Goal: Task Accomplishment & Management: Use online tool/utility

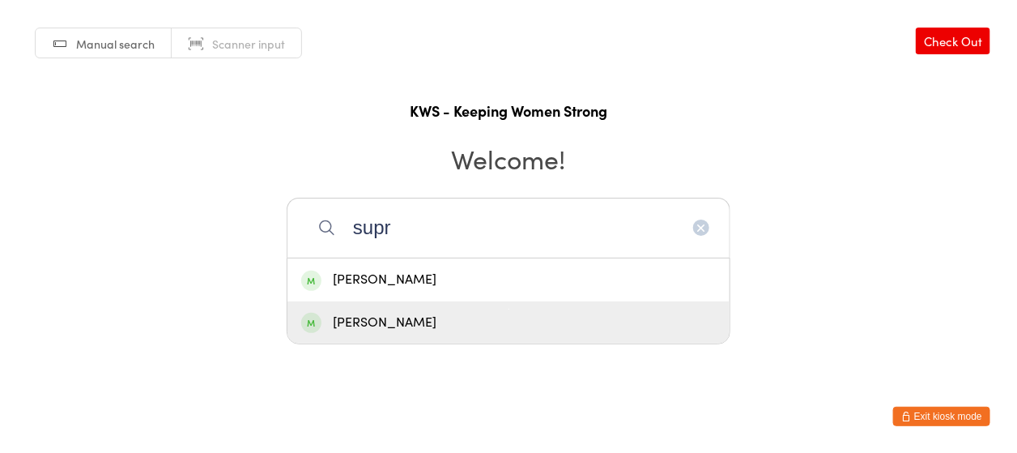
type input "supr"
click at [414, 315] on div "[PERSON_NAME]" at bounding box center [508, 323] width 415 height 22
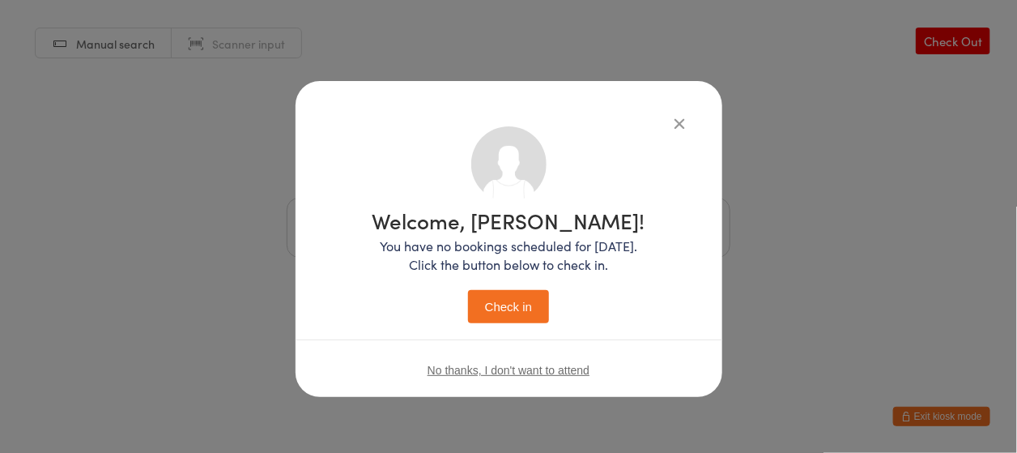
click at [494, 309] on button "Check in" at bounding box center [508, 306] width 81 height 33
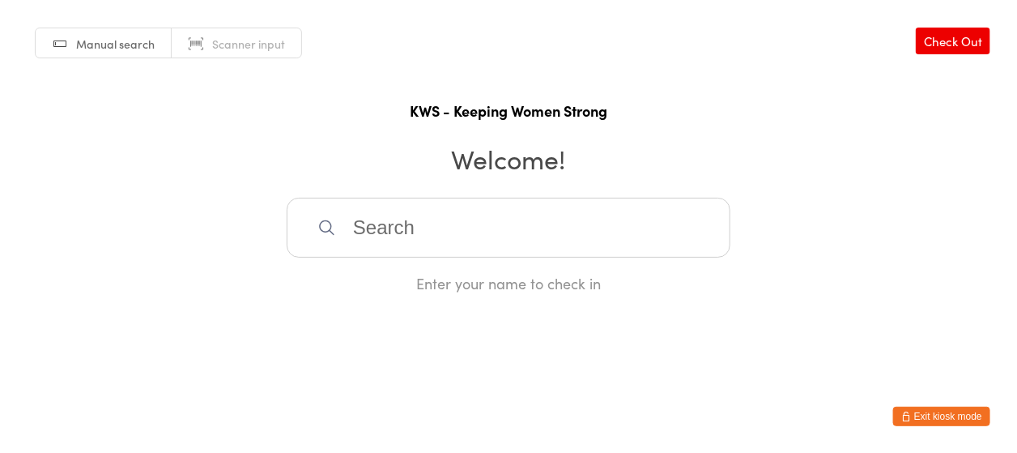
click at [415, 228] on input "search" at bounding box center [509, 228] width 444 height 60
type input "avr"
click at [398, 281] on div "[PERSON_NAME]" at bounding box center [508, 280] width 415 height 22
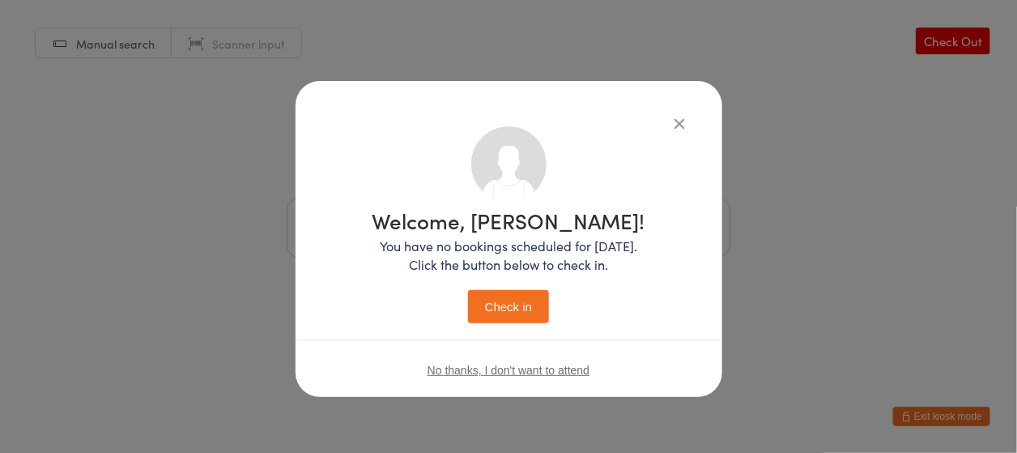
click at [501, 303] on button "Check in" at bounding box center [508, 306] width 81 height 33
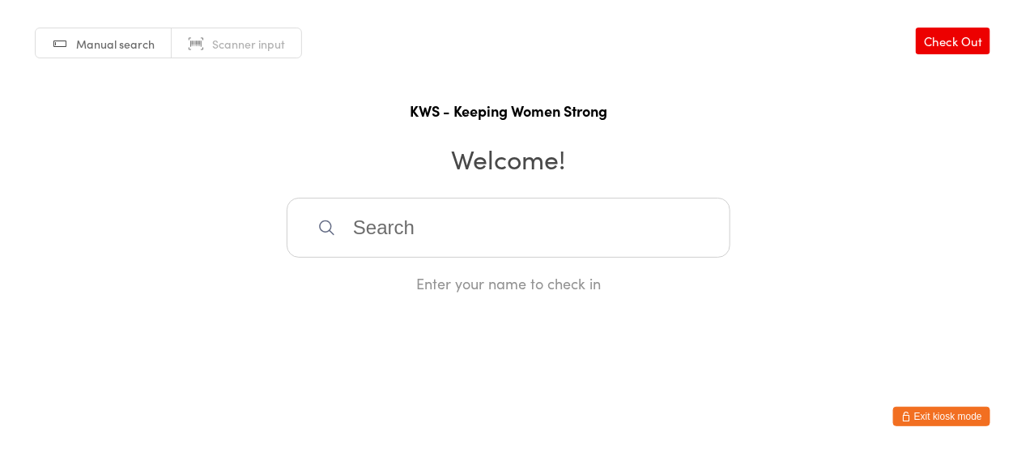
click at [485, 205] on input "search" at bounding box center [509, 228] width 444 height 60
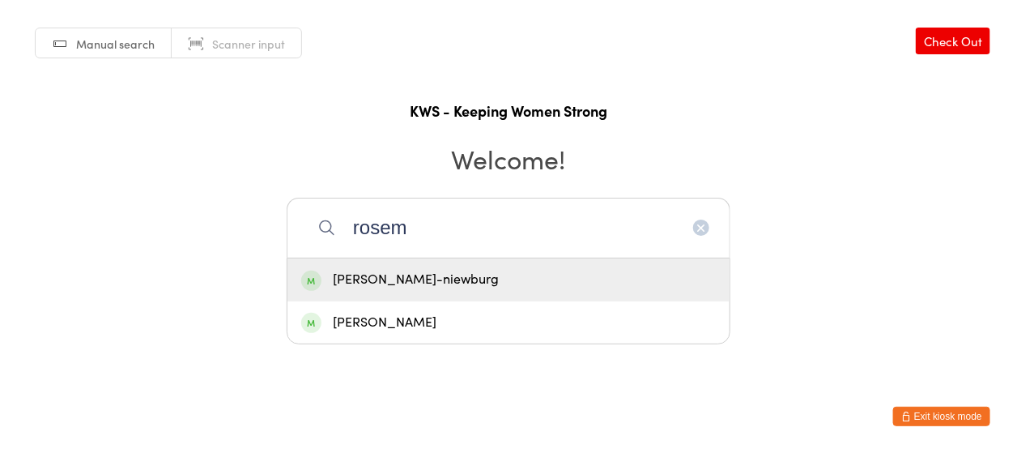
type input "rosem"
click at [415, 274] on div "[PERSON_NAME]-niewburg" at bounding box center [508, 280] width 415 height 22
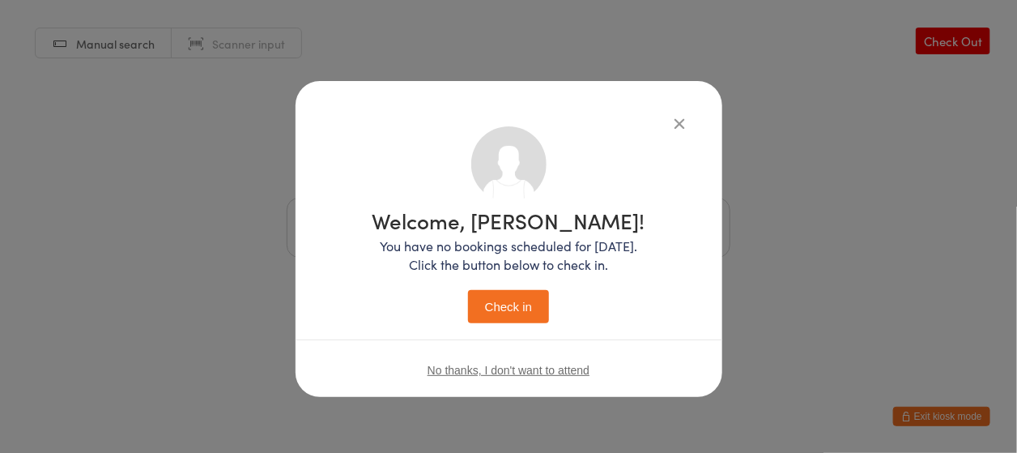
click at [504, 304] on button "Check in" at bounding box center [508, 306] width 81 height 33
